Goal: Find contact information

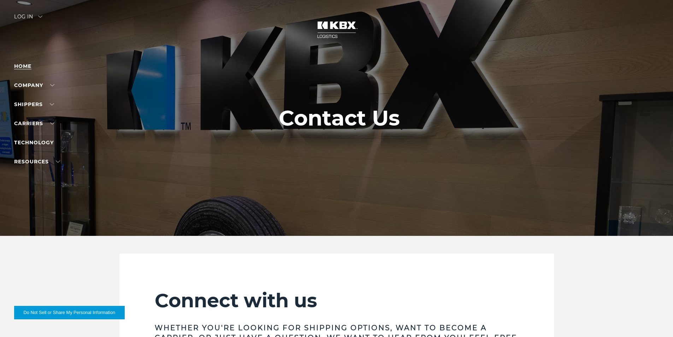
click at [23, 65] on link "Home" at bounding box center [22, 66] width 17 height 6
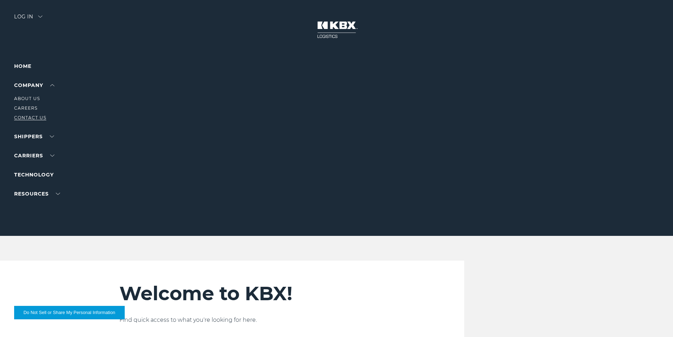
click at [29, 116] on link "Contact Us" at bounding box center [30, 117] width 32 height 5
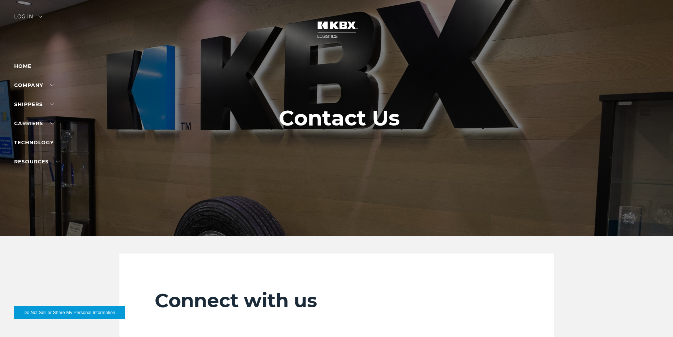
click at [334, 30] on img at bounding box center [336, 29] width 53 height 31
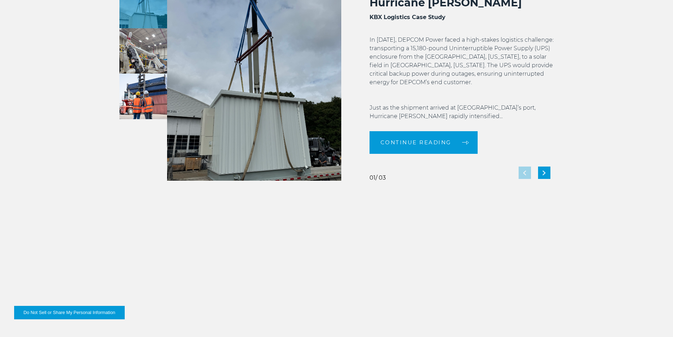
scroll to position [1572, 0]
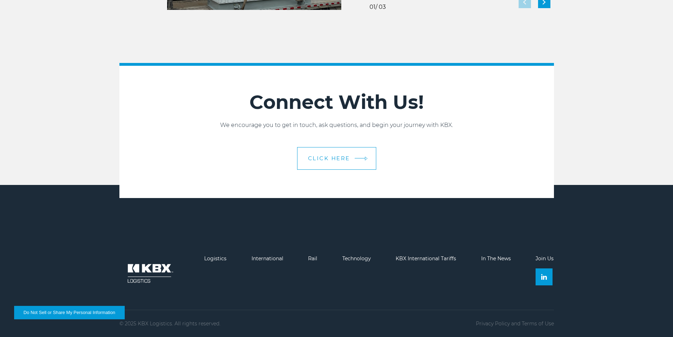
click at [351, 155] on link "CLICK HERE" at bounding box center [336, 158] width 79 height 23
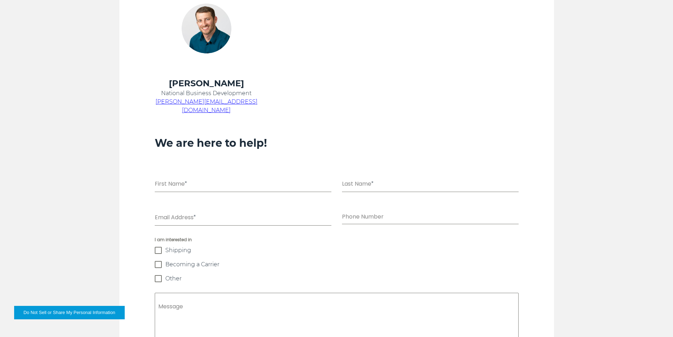
scroll to position [673, 0]
